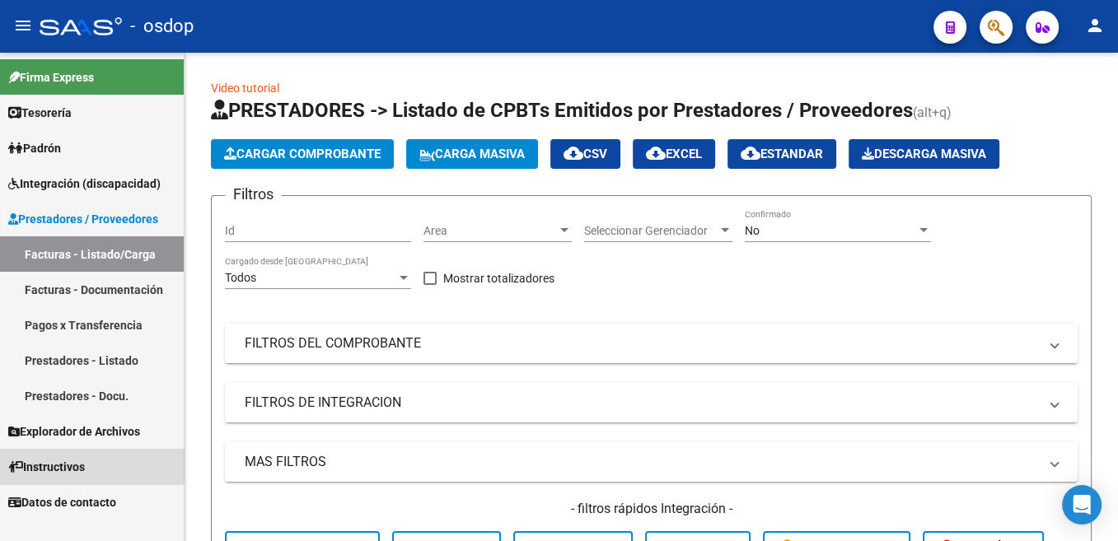
click at [63, 467] on span "Instructivos" at bounding box center [46, 467] width 77 height 18
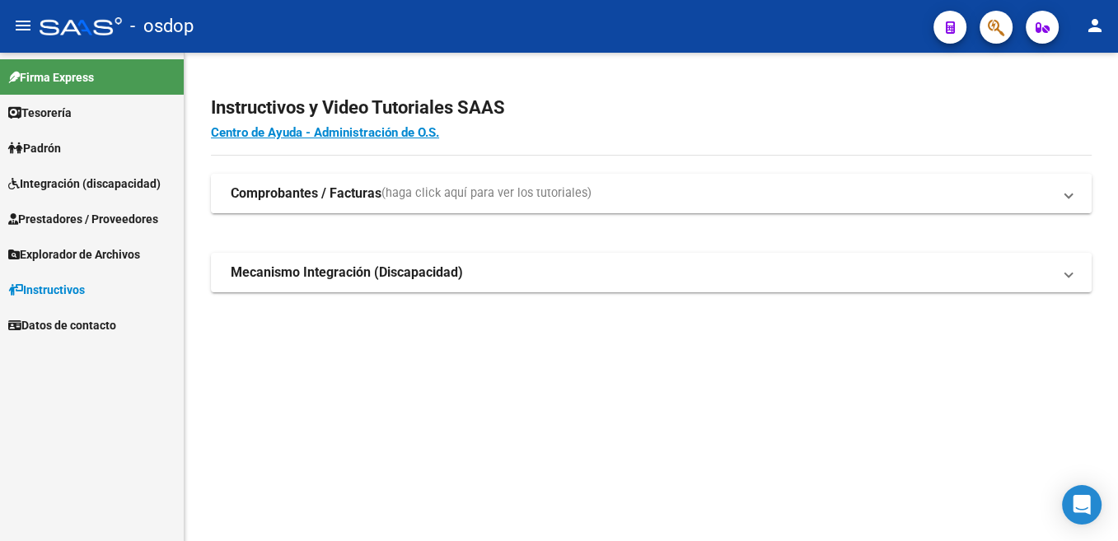
click at [469, 194] on span "(haga click aquí para ver los tutoriales)" at bounding box center [486, 194] width 210 height 18
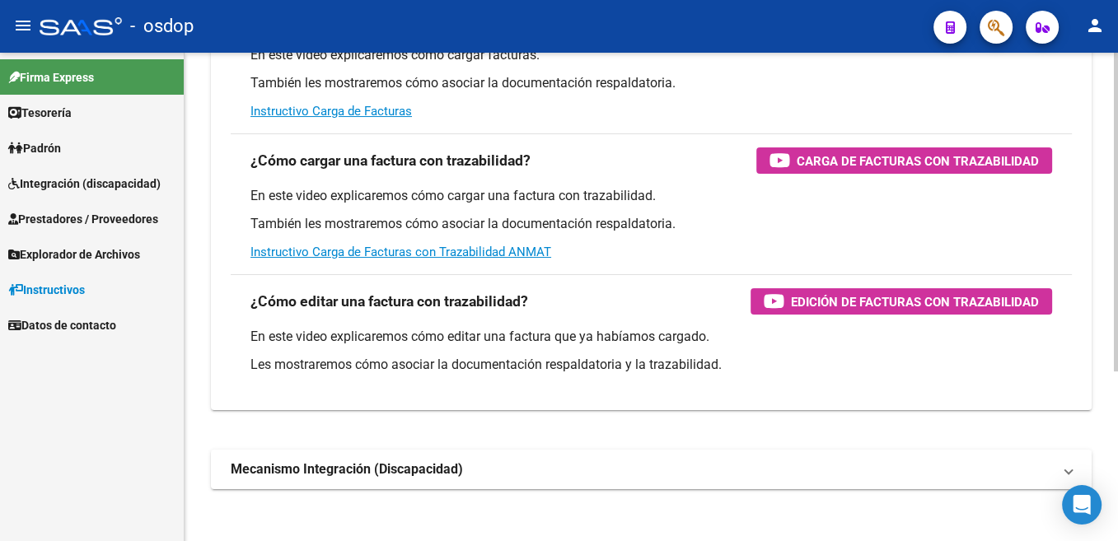
scroll to position [249, 0]
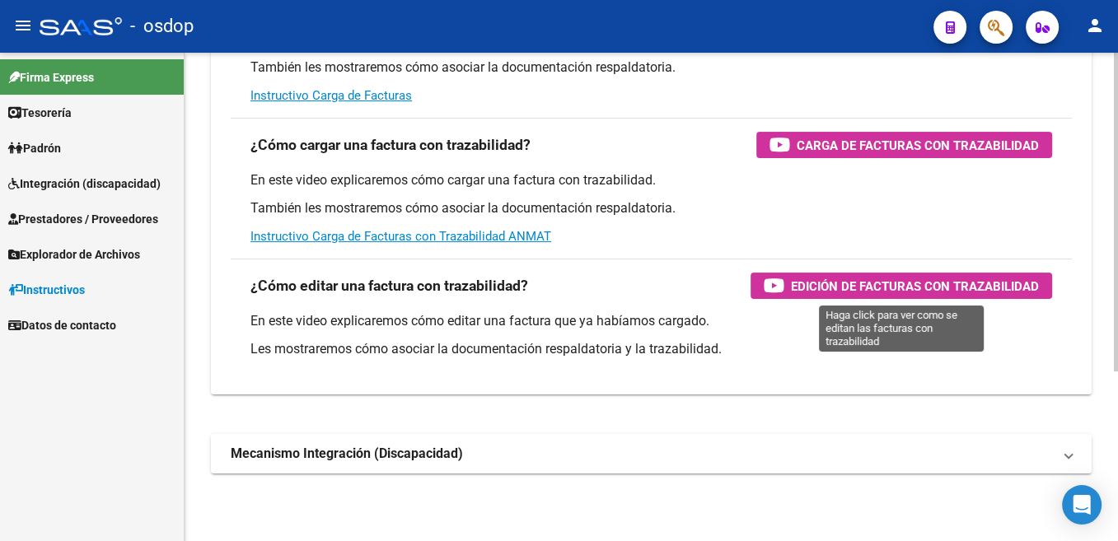
click at [922, 290] on span "Edición de Facturas con Trazabilidad" at bounding box center [915, 286] width 248 height 21
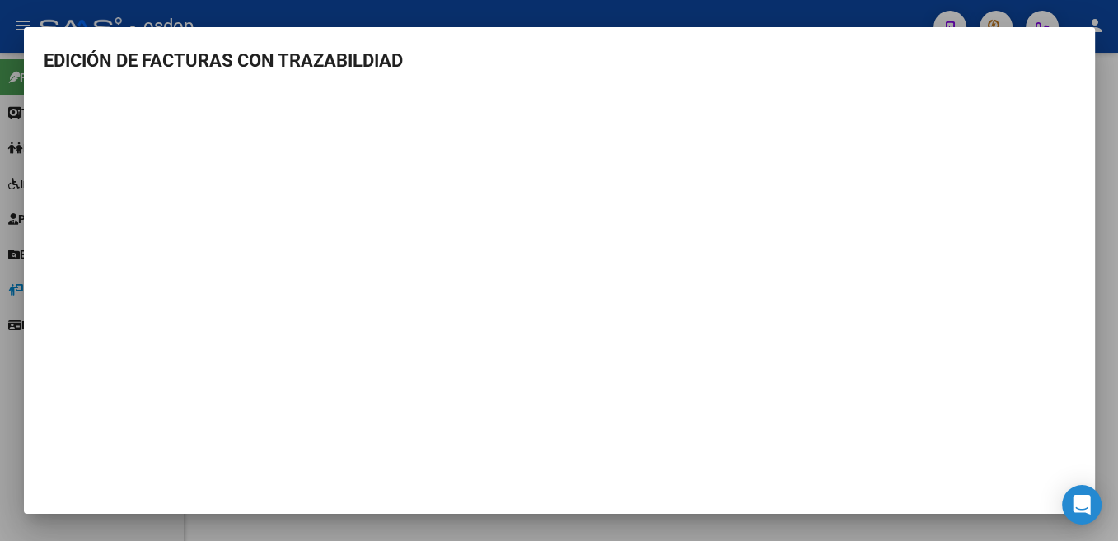
click at [12, 147] on div at bounding box center [559, 270] width 1118 height 541
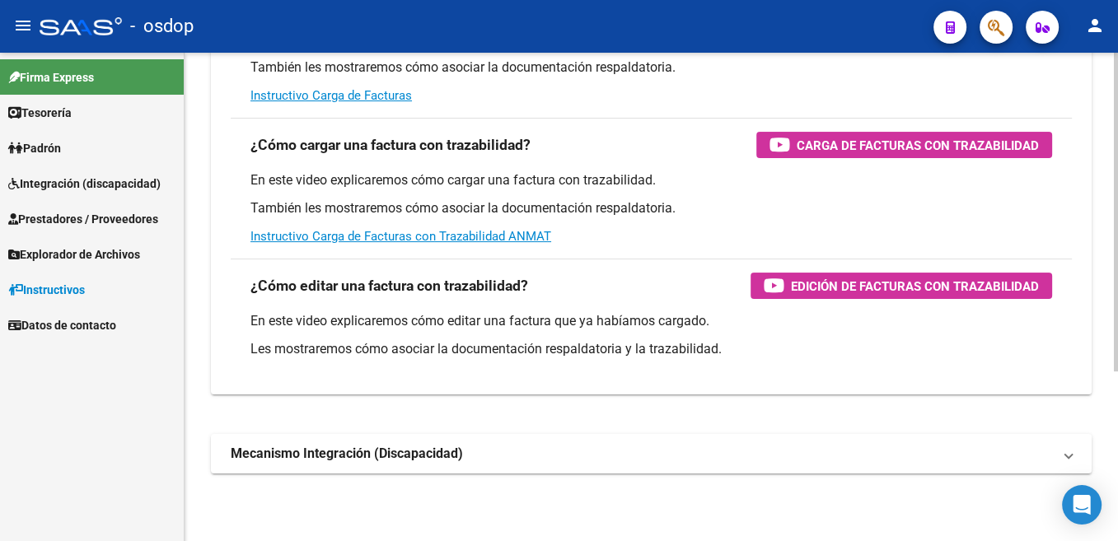
scroll to position [259, 0]
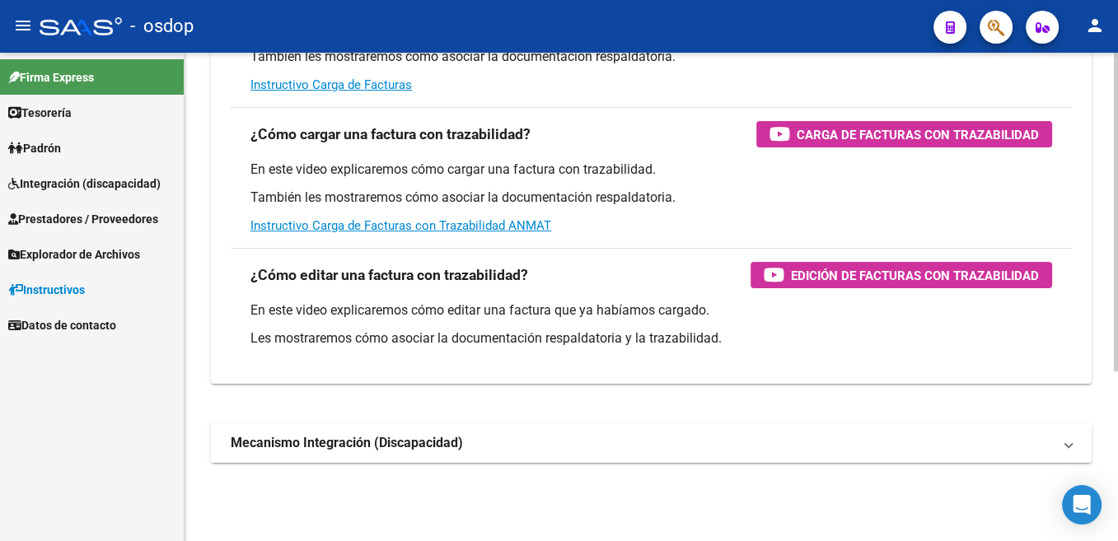
drag, startPoint x: 1076, startPoint y: 445, endPoint x: 1040, endPoint y: 446, distance: 35.4
click at [1071, 445] on mat-expansion-panel-header "Mecanismo Integración (Discapacidad)" at bounding box center [651, 443] width 880 height 40
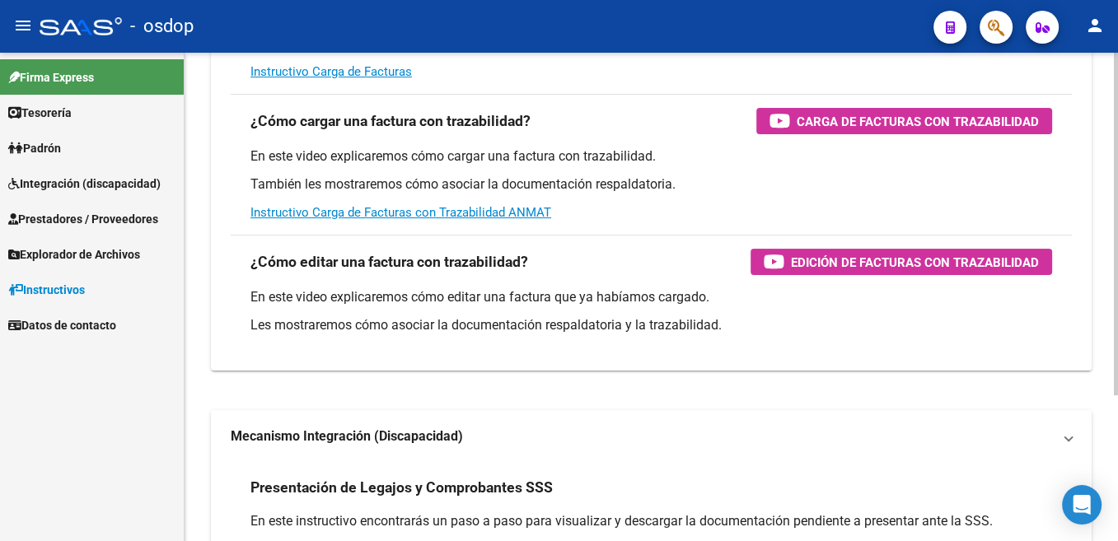
scroll to position [0, 0]
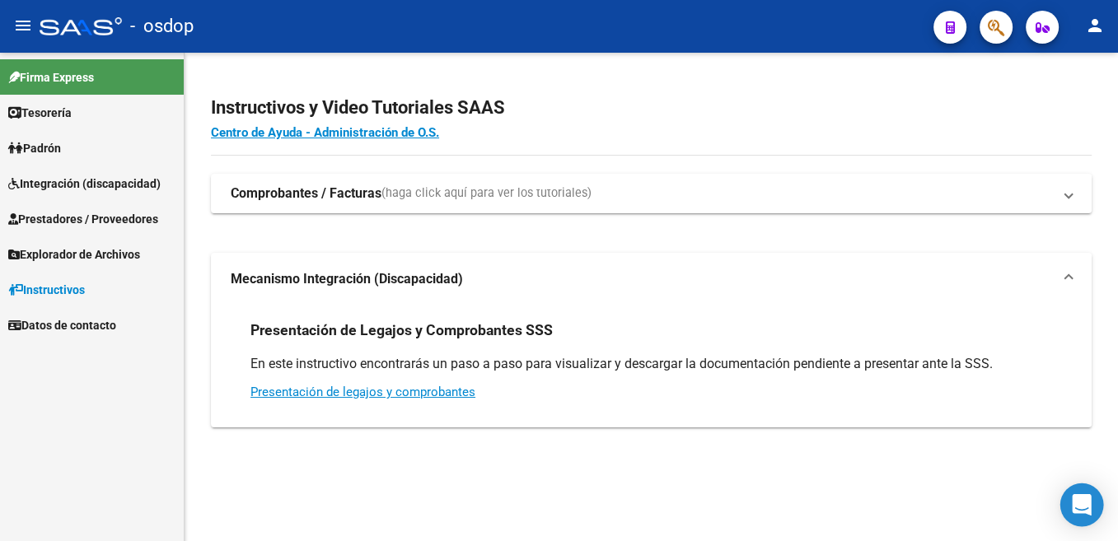
click at [1088, 497] on icon "Open Intercom Messenger" at bounding box center [1081, 504] width 21 height 21
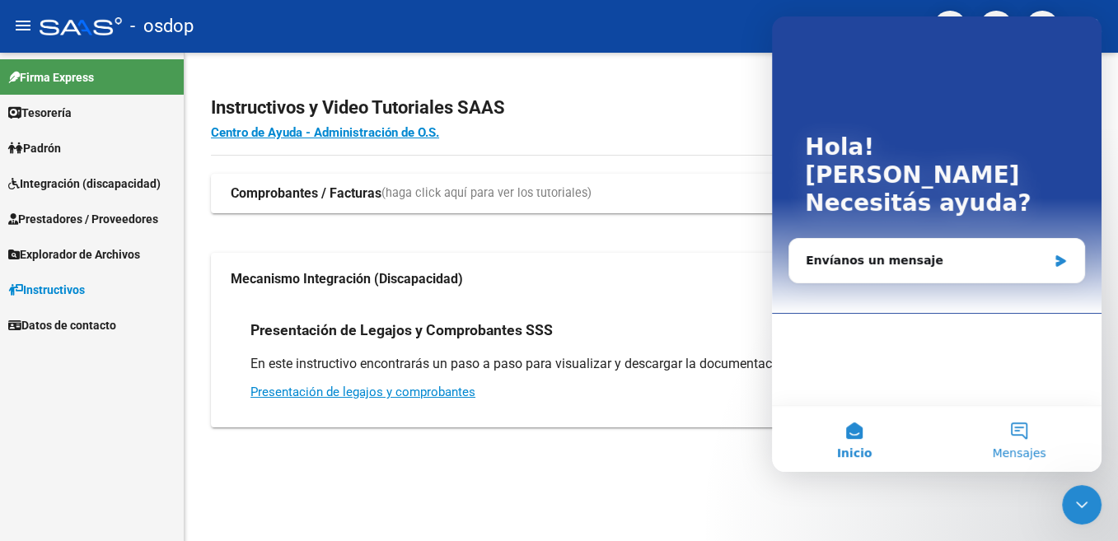
click at [1020, 442] on button "Mensajes" at bounding box center [1019, 439] width 165 height 66
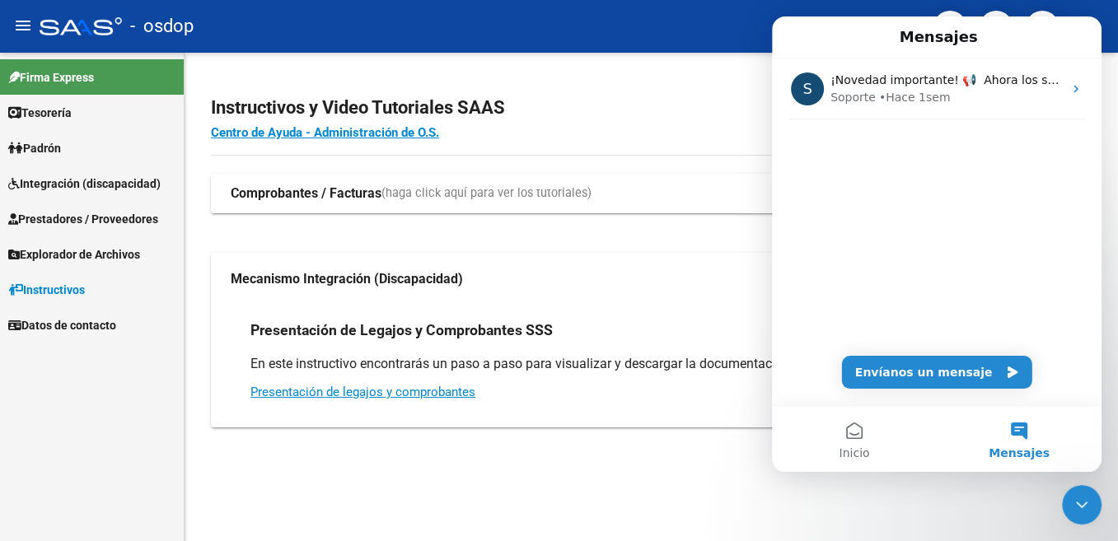
click at [620, 494] on div "Instructivos y Video Tutoriales SAAS Centro de Ayuda - Administración de O.S. C…" at bounding box center [651, 280] width 933 height 454
click at [115, 365] on div "Firma Express Tesorería Extractos Procesados (csv) Extractos Originales (pdf) P…" at bounding box center [92, 297] width 184 height 488
